Goal: Task Accomplishment & Management: Complete application form

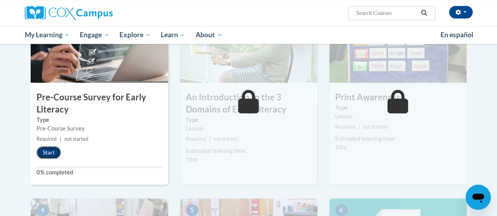
click at [49, 152] on button "Start" at bounding box center [49, 152] width 24 height 13
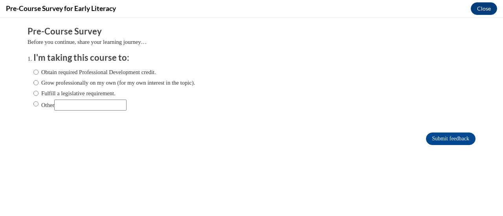
click at [33, 73] on label "Obtain required Professional Development credit." at bounding box center [94, 72] width 123 height 9
click at [33, 73] on input "Obtain required Professional Development credit." at bounding box center [35, 72] width 5 height 9
radio input "true"
click at [445, 137] on input "Submit feedback" at bounding box center [450, 139] width 49 height 13
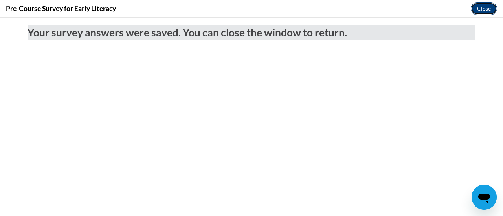
click at [485, 6] on button "Close" at bounding box center [483, 8] width 26 height 13
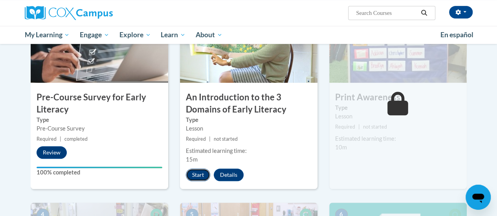
click at [198, 174] on button "Start" at bounding box center [198, 175] width 24 height 13
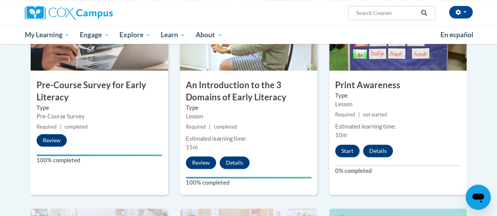
scroll to position [212, 0]
drag, startPoint x: 396, startPoint y: 100, endPoint x: 445, endPoint y: 115, distance: 50.6
click at [445, 115] on small "Required | not started" at bounding box center [397, 115] width 137 height 9
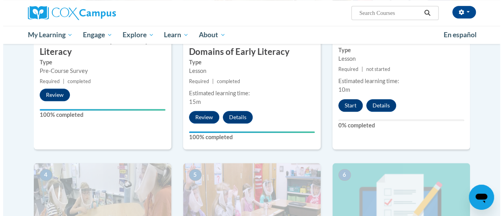
scroll to position [258, 0]
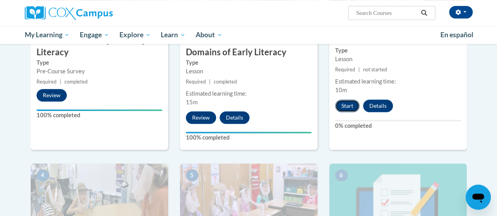
click at [346, 103] on button "Start" at bounding box center [347, 106] width 24 height 13
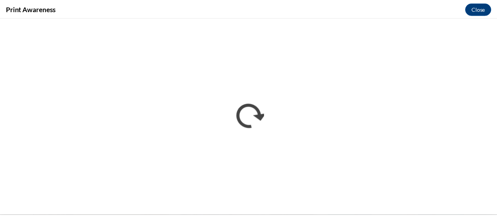
scroll to position [0, 0]
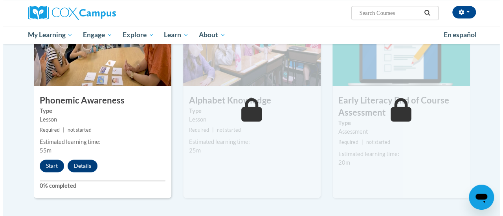
scroll to position [415, 0]
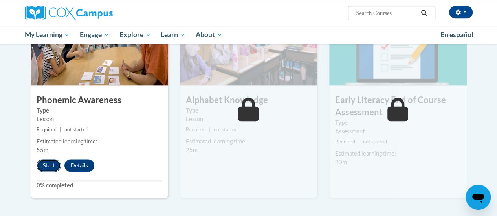
click at [44, 161] on button "Start" at bounding box center [49, 165] width 24 height 13
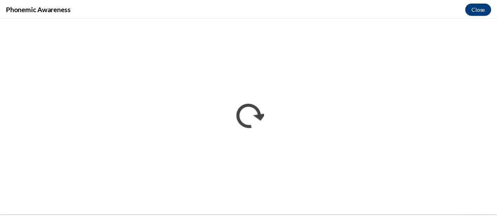
scroll to position [0, 0]
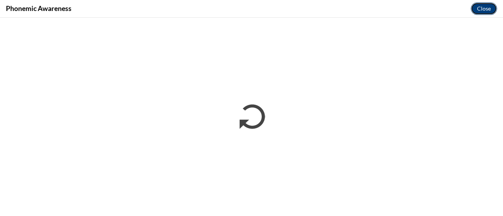
click at [486, 5] on button "Close" at bounding box center [483, 8] width 26 height 13
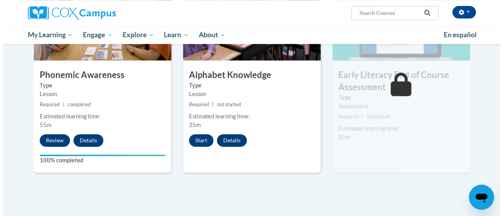
scroll to position [442, 0]
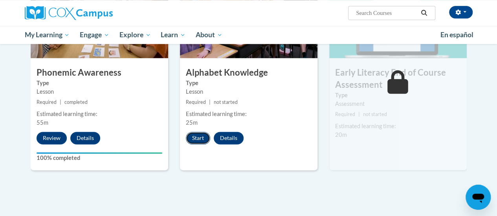
click at [198, 136] on button "Start" at bounding box center [198, 138] width 24 height 13
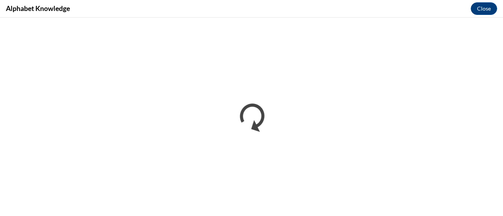
scroll to position [0, 0]
